Goal: Information Seeking & Learning: Learn about a topic

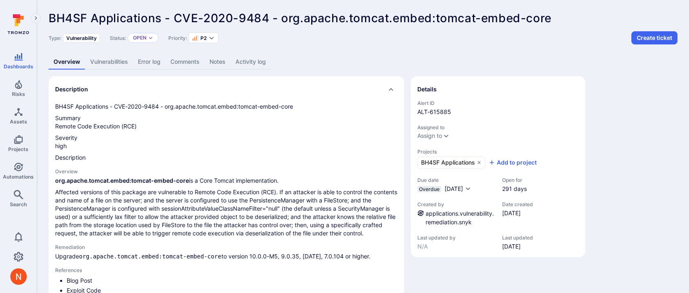
click at [117, 65] on link "Vulnerabilities" at bounding box center [109, 61] width 48 height 15
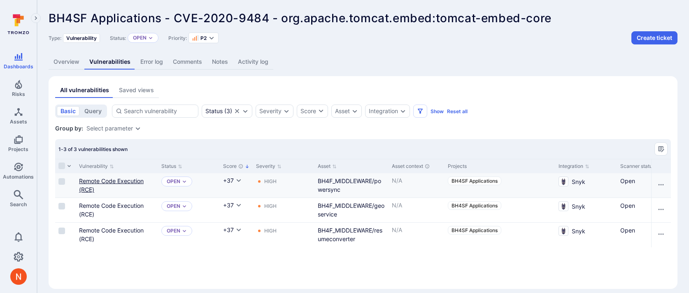
click at [112, 181] on link "Remote Code Execution (RCE)" at bounding box center [111, 185] width 65 height 16
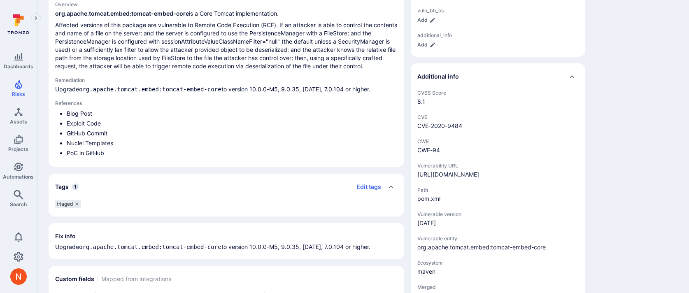
scroll to position [319, 0]
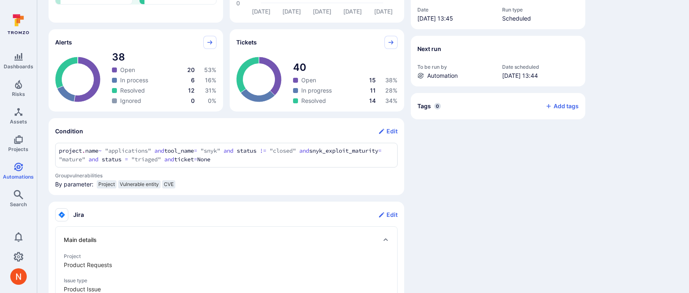
scroll to position [202, 0]
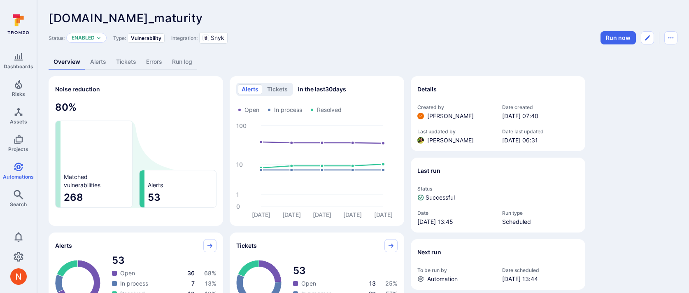
click at [101, 62] on link "Alerts" at bounding box center [98, 61] width 26 height 15
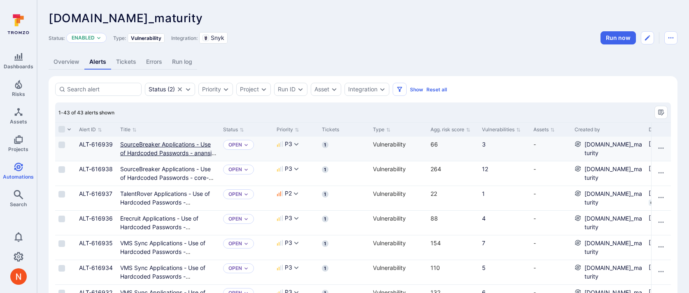
click at [137, 151] on link "SourceBreaker Applications - Use of Hardcoded Passwords - anansi-worker-static-…" at bounding box center [168, 153] width 96 height 24
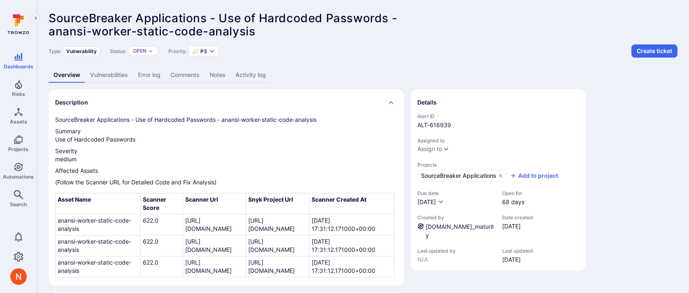
click at [117, 74] on link "Vulnerabilities" at bounding box center [109, 74] width 48 height 15
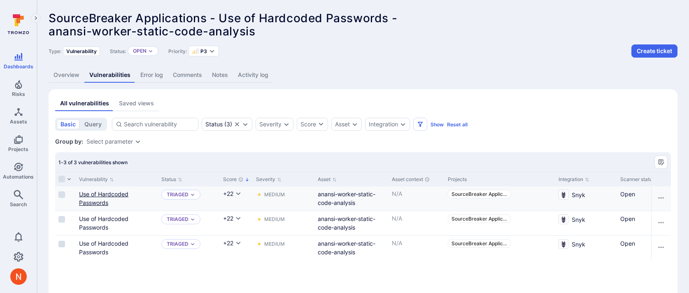
click at [124, 193] on link "Use of Hardcoded Passwords" at bounding box center [103, 199] width 49 height 16
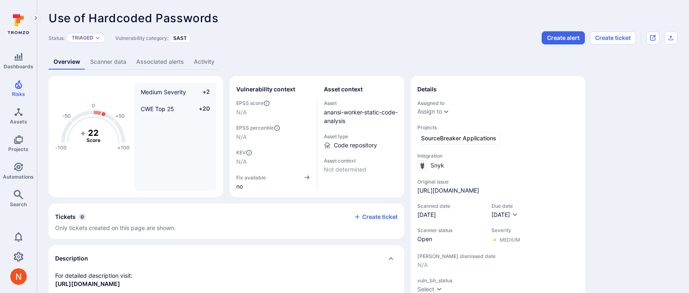
click at [106, 61] on link "Scanner data" at bounding box center [108, 61] width 46 height 15
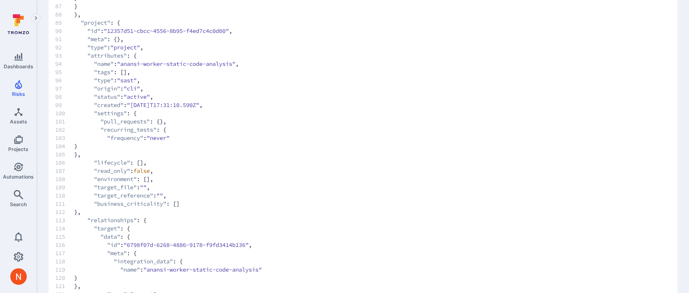
scroll to position [791, 0]
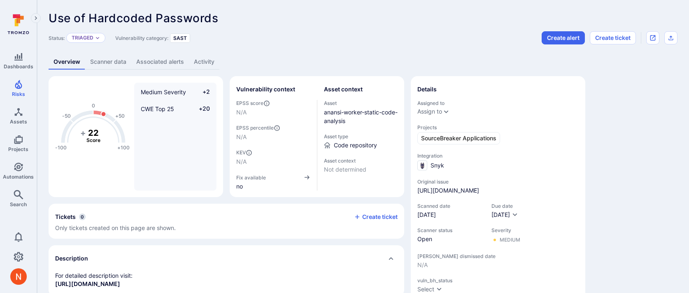
scroll to position [791, 0]
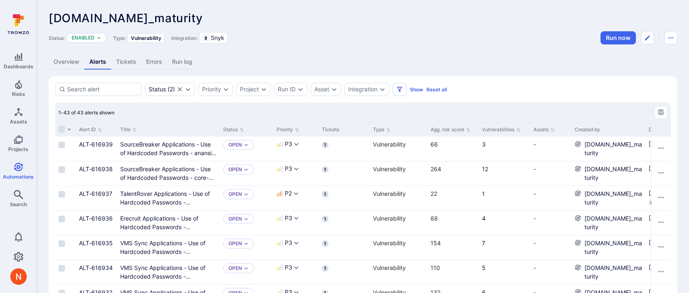
click at [73, 62] on link "Overview" at bounding box center [67, 61] width 36 height 15
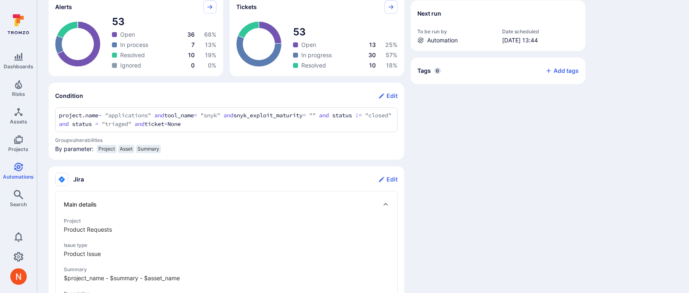
scroll to position [234, 0]
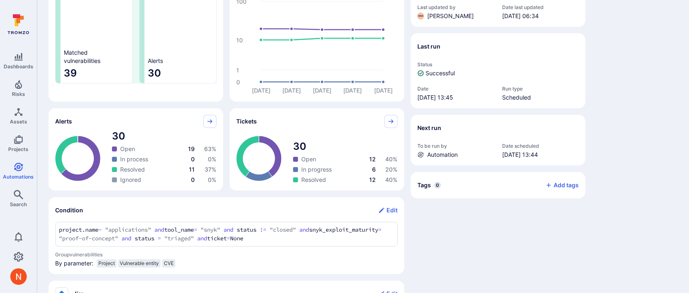
scroll to position [226, 0]
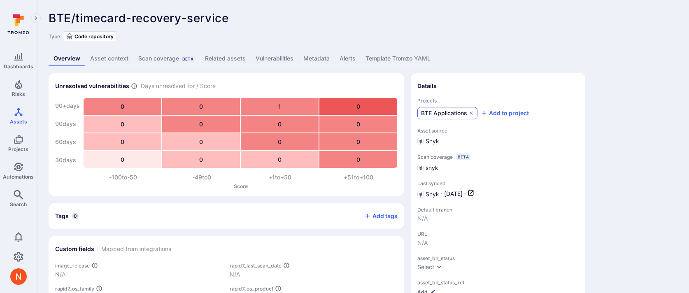
click at [437, 114] on span "BTE Applications" at bounding box center [444, 113] width 46 height 8
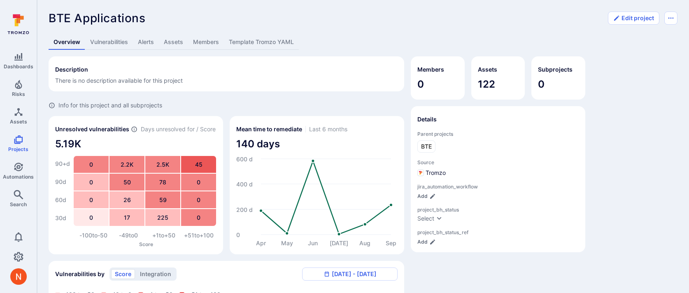
click at [256, 35] on link "Template Tromzo YAML" at bounding box center [261, 42] width 75 height 15
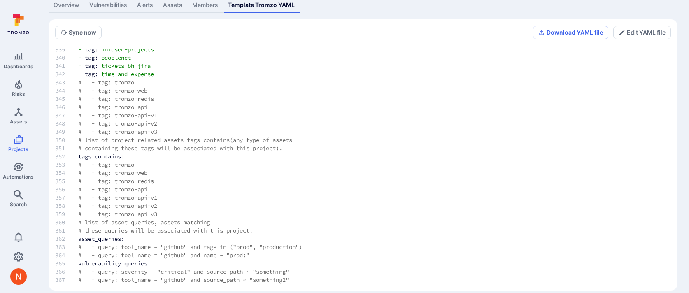
scroll to position [46, 0]
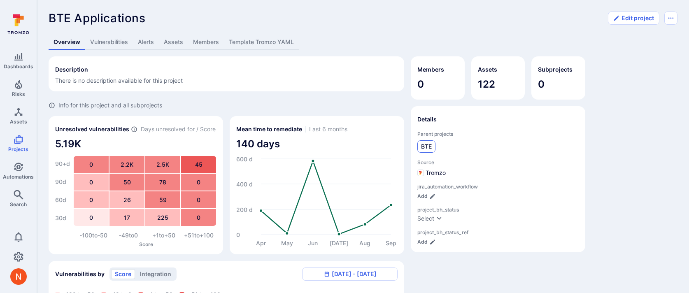
click at [422, 140] on link "BTE" at bounding box center [426, 146] width 18 height 12
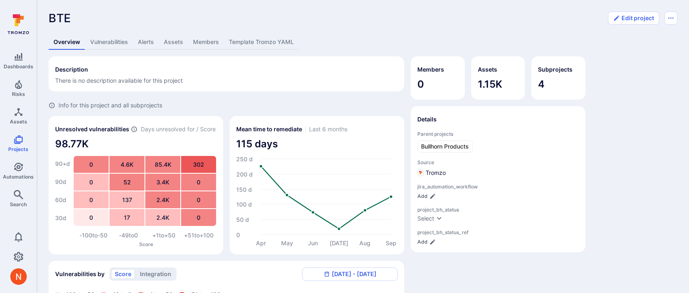
click at [256, 35] on link "Template Tromzo YAML" at bounding box center [261, 42] width 75 height 15
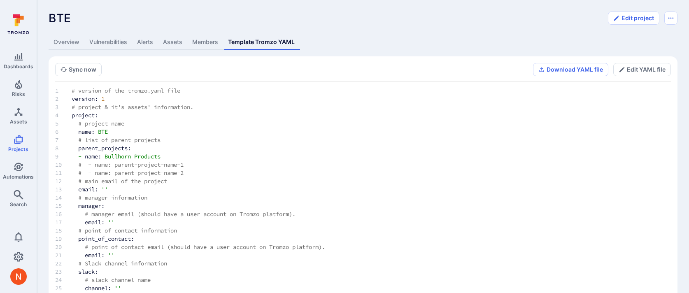
click at [67, 34] on div "BTE ... Show more Edit project Overview Vulnerabilities Alerts Assets Members T…" at bounding box center [363, 169] width 652 height 339
click at [67, 41] on link "Overview" at bounding box center [67, 42] width 36 height 15
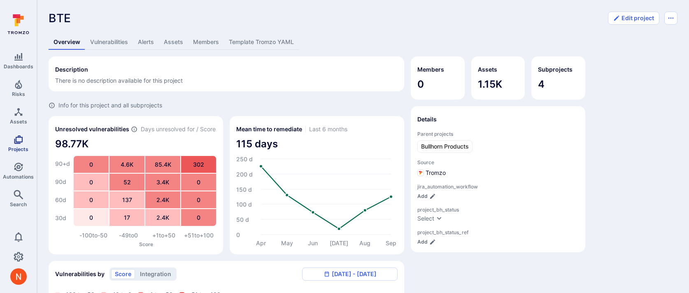
click at [15, 144] on link "Projects" at bounding box center [18, 143] width 37 height 24
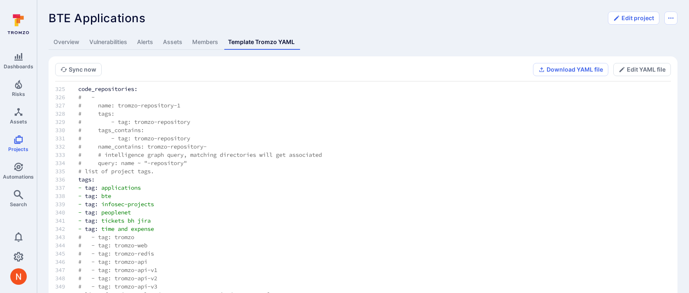
scroll to position [2786, 0]
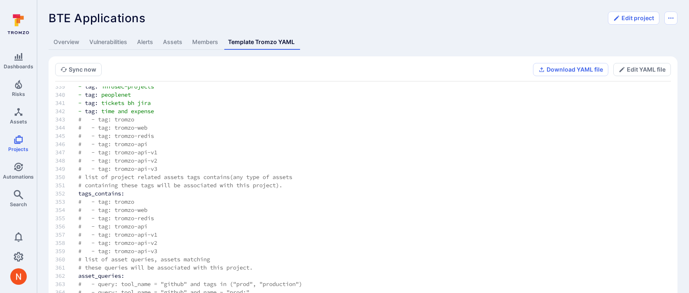
click at [65, 41] on link "Overview" at bounding box center [67, 42] width 36 height 15
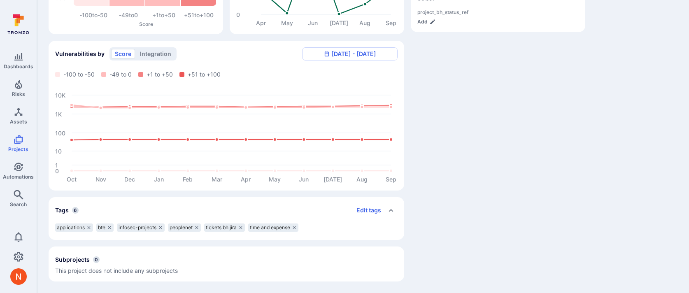
scroll to position [220, 0]
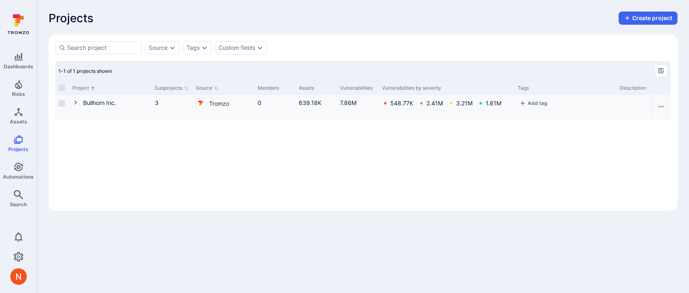
click at [75, 102] on icon "Cell for Project" at bounding box center [75, 102] width 7 height 7
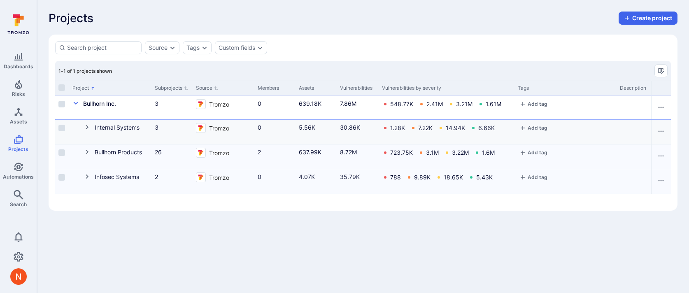
click at [86, 128] on icon "Cell for Project" at bounding box center [87, 127] width 3 height 5
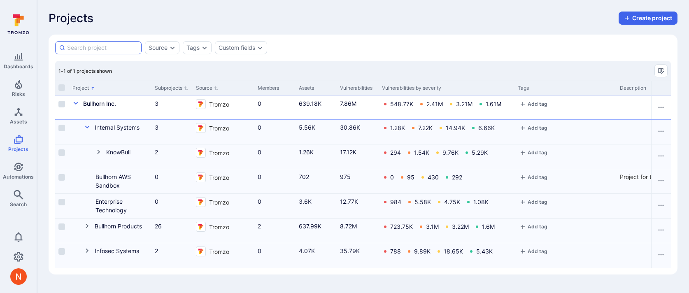
click at [111, 47] on input at bounding box center [102, 48] width 71 height 8
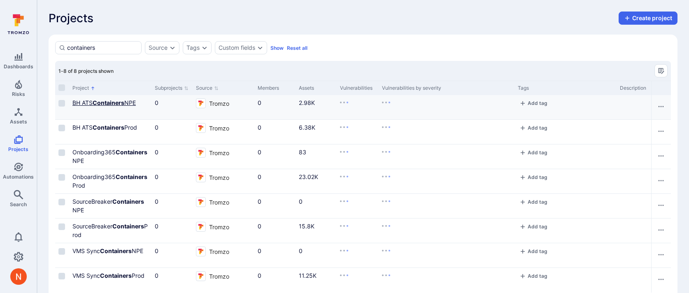
type input "containers"
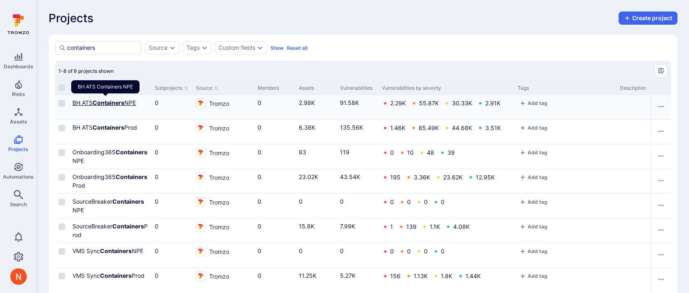
click at [90, 100] on link "BH ATS Containers NPE" at bounding box center [103, 102] width 63 height 7
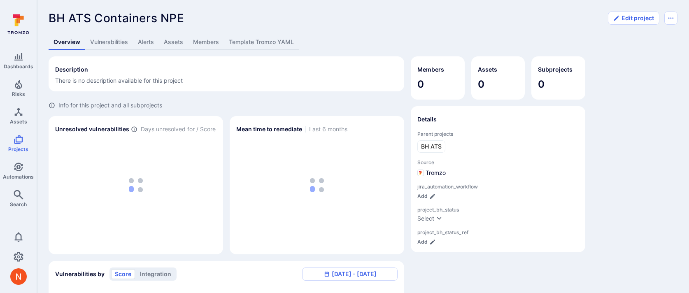
click at [258, 43] on link "Template Tromzo YAML" at bounding box center [261, 42] width 75 height 15
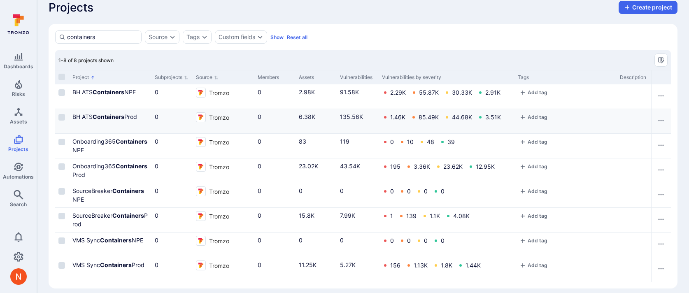
scroll to position [18, 0]
